Goal: Task Accomplishment & Management: Manage account settings

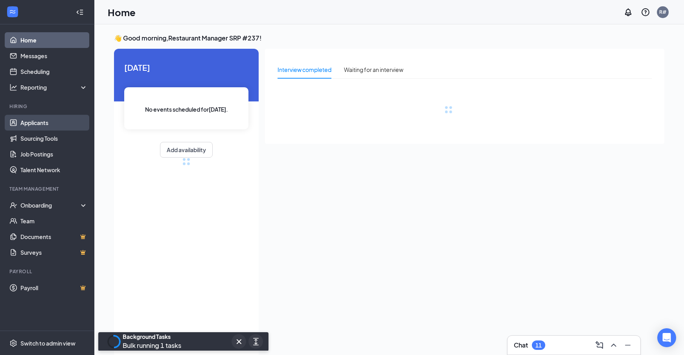
click at [34, 123] on link "Applicants" at bounding box center [53, 123] width 67 height 16
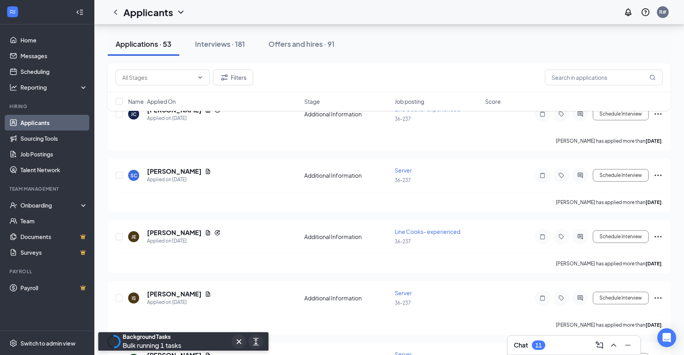
scroll to position [2497, 0]
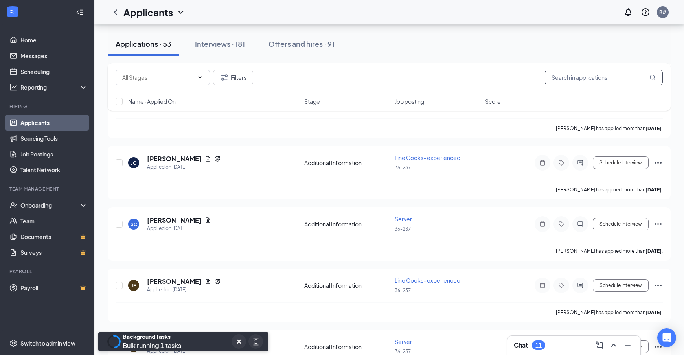
click at [553, 77] on input "text" at bounding box center [604, 78] width 118 height 16
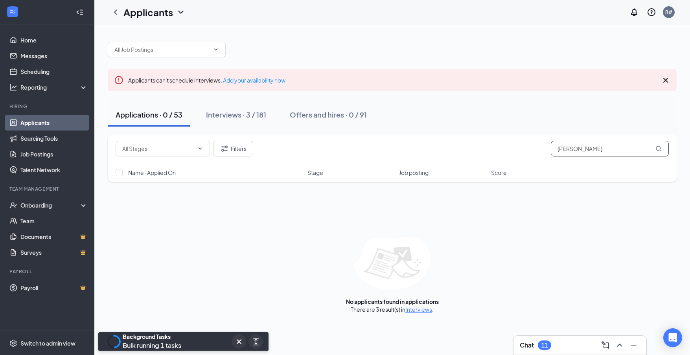
type input "[PERSON_NAME]"
click at [20, 123] on link "Applicants" at bounding box center [53, 123] width 67 height 16
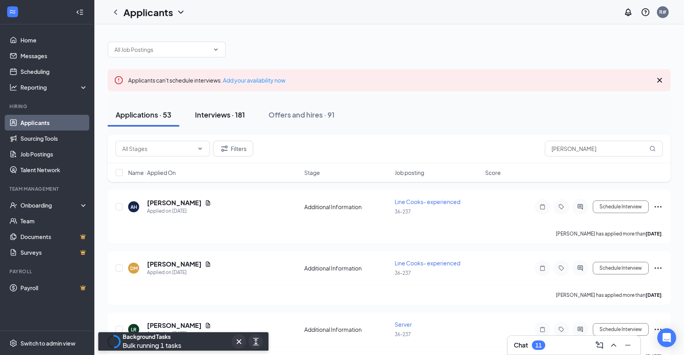
click at [224, 115] on div "Interviews · 181" at bounding box center [220, 115] width 50 height 10
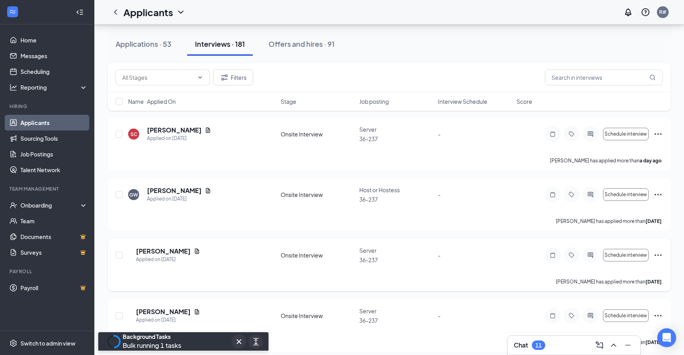
scroll to position [118, 0]
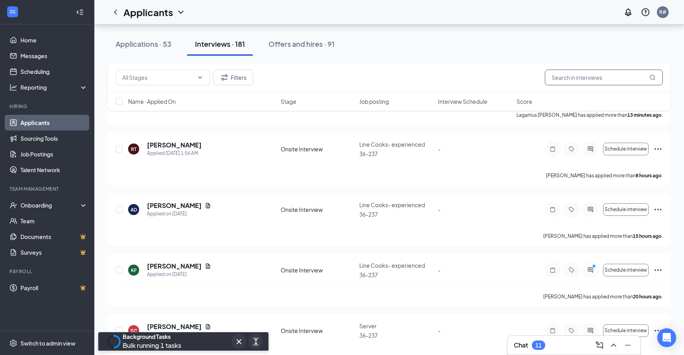
click at [577, 80] on input "text" at bounding box center [604, 78] width 118 height 16
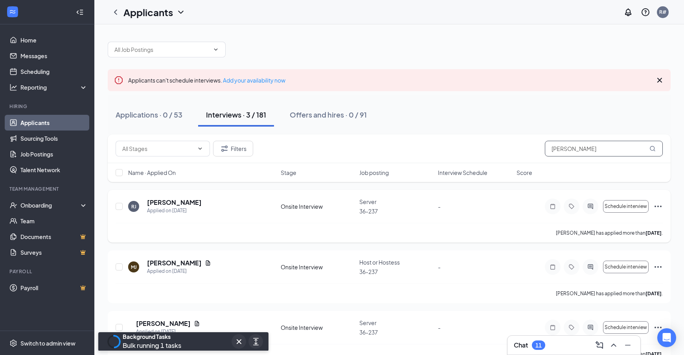
type input "[PERSON_NAME]"
click at [656, 206] on icon "Ellipses" at bounding box center [657, 206] width 9 height 9
click at [433, 223] on div "[PERSON_NAME] has applied more than [DATE] ." at bounding box center [389, 233] width 547 height 20
click at [171, 202] on h5 "[PERSON_NAME]" at bounding box center [174, 202] width 55 height 9
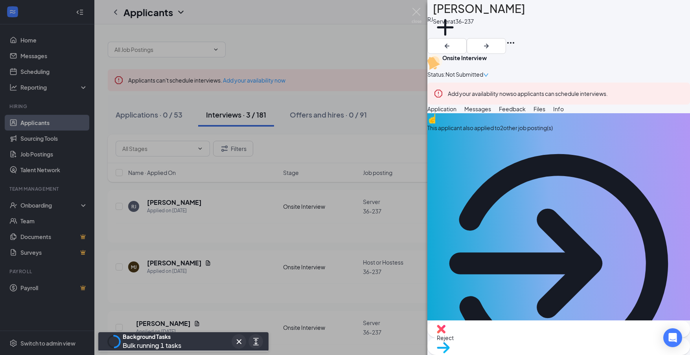
click at [390, 53] on div "[PERSON_NAME] [PERSON_NAME] Server at 36-237 Add a tag Onsite Interview Status …" at bounding box center [345, 177] width 690 height 355
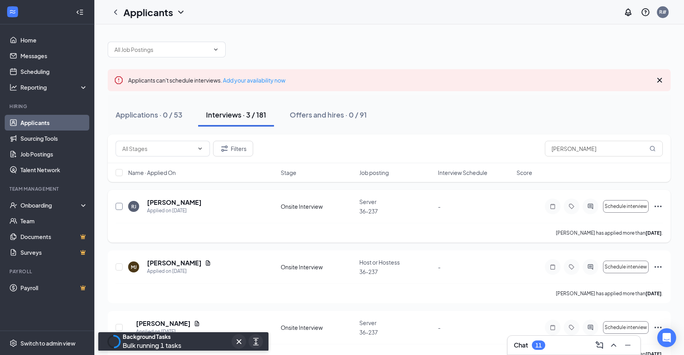
click at [118, 206] on input "checkbox" at bounding box center [119, 206] width 7 height 7
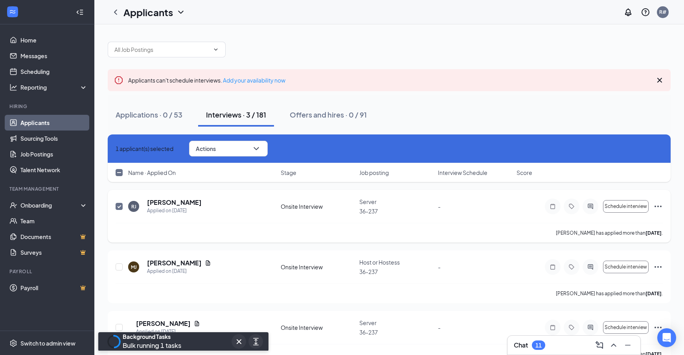
click at [124, 225] on div "[PERSON_NAME] has applied more than [DATE] ." at bounding box center [389, 233] width 547 height 20
click at [119, 207] on input "checkbox" at bounding box center [119, 206] width 7 height 7
checkbox input "false"
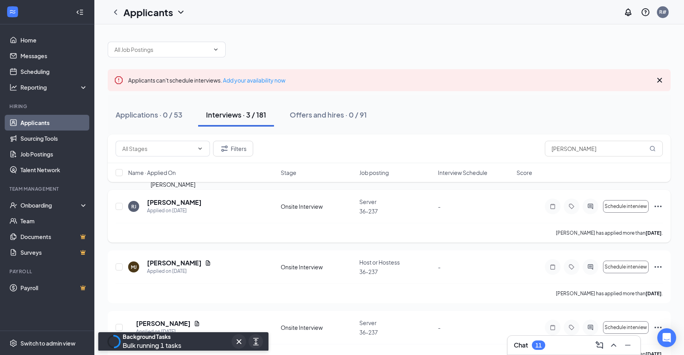
click at [174, 201] on h5 "[PERSON_NAME]" at bounding box center [174, 202] width 55 height 9
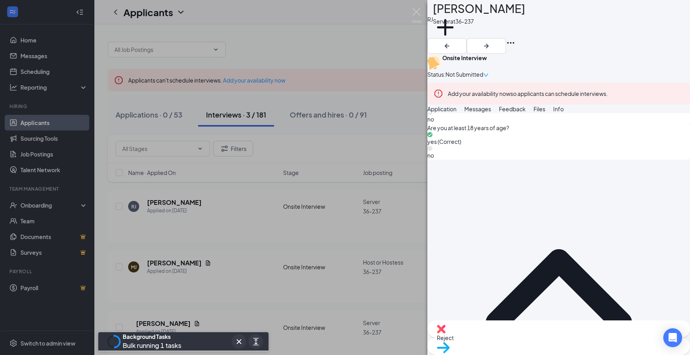
scroll to position [724, 0]
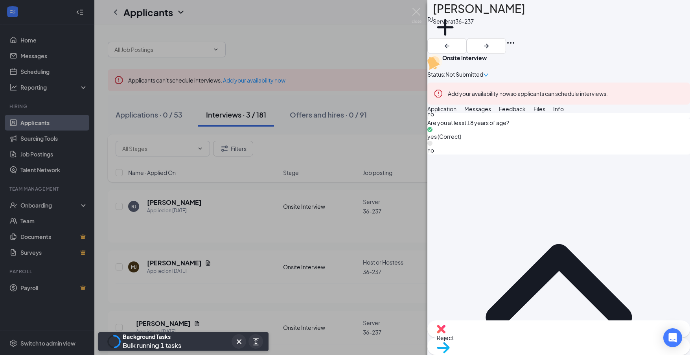
click at [587, 353] on span "Move to stage" at bounding box center [559, 357] width 244 height 9
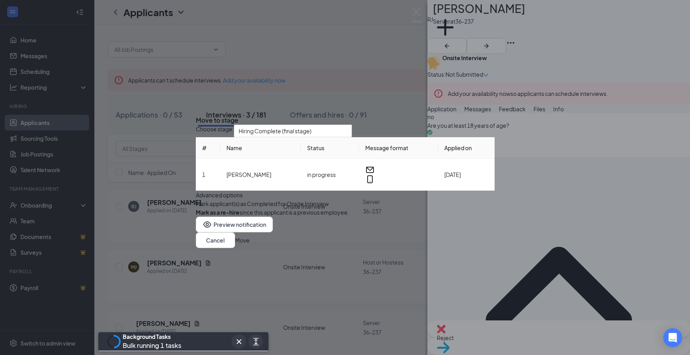
click at [250, 244] on button "Move" at bounding box center [242, 240] width 15 height 9
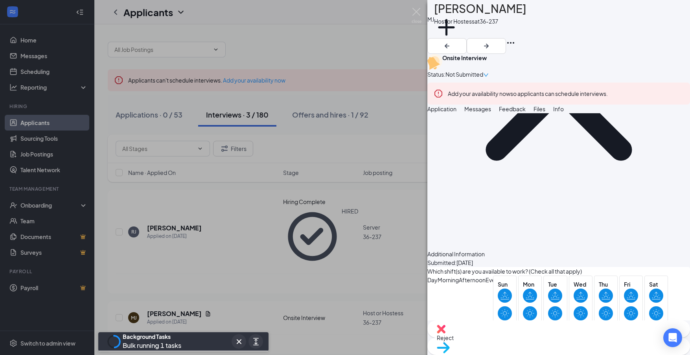
scroll to position [805, 0]
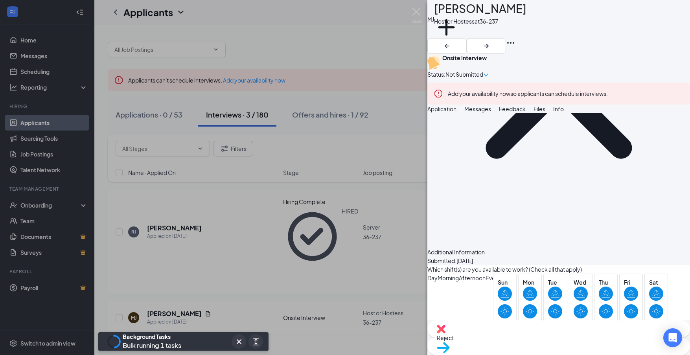
click at [573, 338] on div "Move to stage" at bounding box center [558, 346] width 263 height 17
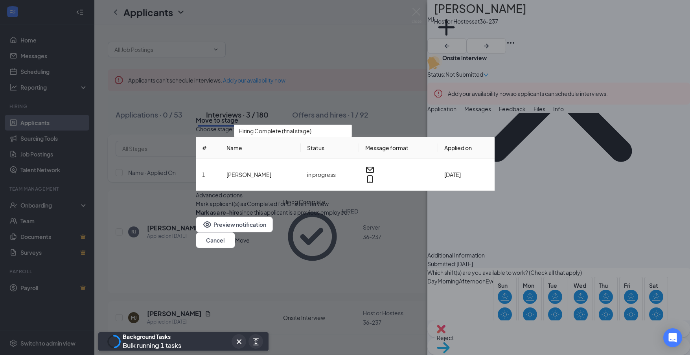
click at [250, 244] on button "Move" at bounding box center [242, 240] width 15 height 9
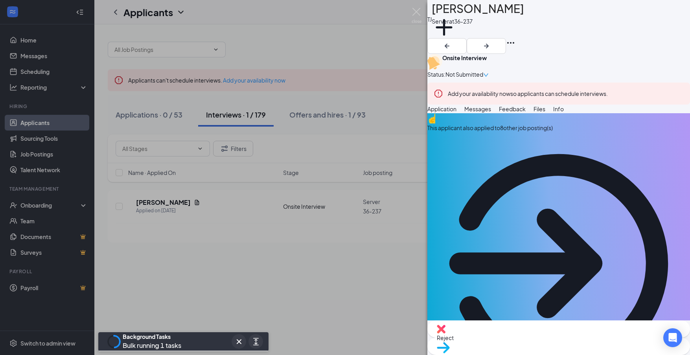
click at [395, 11] on div "[PERSON_NAME] Server at 36-237 Add a tag Onsite Interview Status : Not Submitte…" at bounding box center [345, 177] width 690 height 355
